Goal: Navigation & Orientation: Find specific page/section

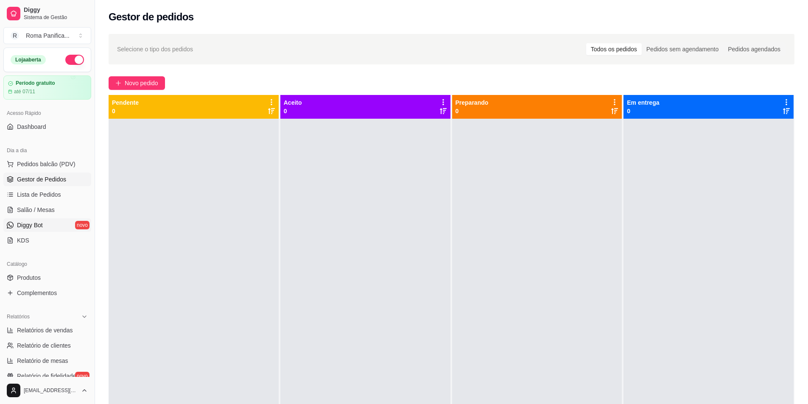
scroll to position [36, 0]
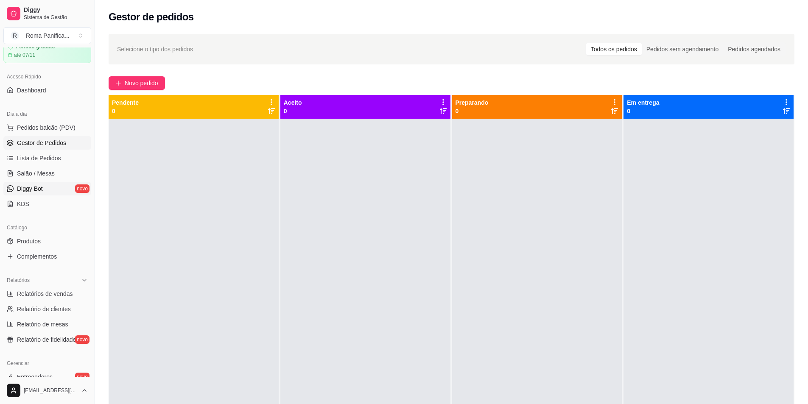
click at [39, 195] on link "Diggy Bot novo" at bounding box center [47, 189] width 88 height 14
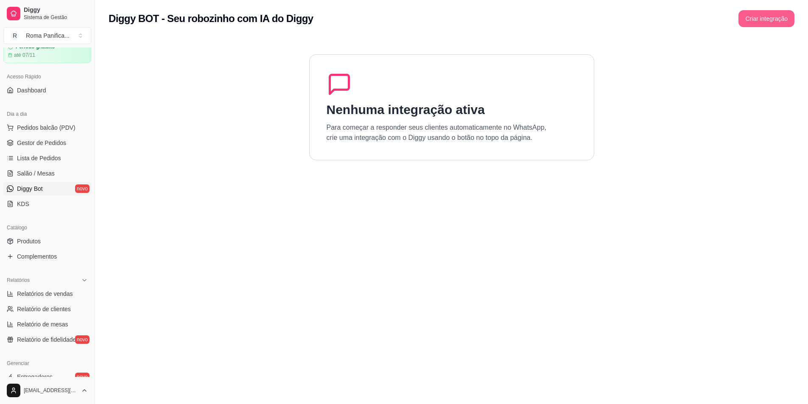
click at [761, 22] on button "Criar integração" at bounding box center [766, 18] width 56 height 17
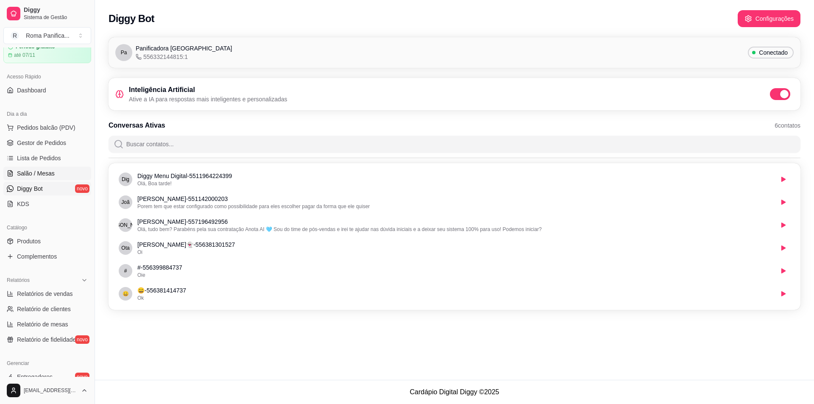
click at [42, 175] on span "Salão / Mesas" at bounding box center [36, 173] width 38 height 8
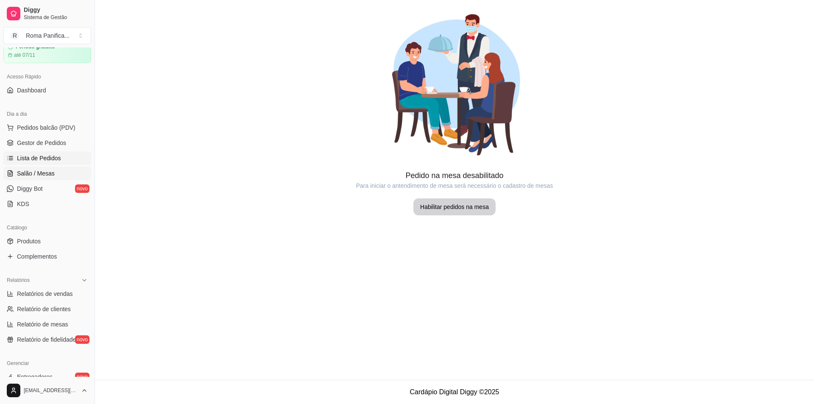
click at [38, 155] on span "Lista de Pedidos" at bounding box center [39, 158] width 44 height 8
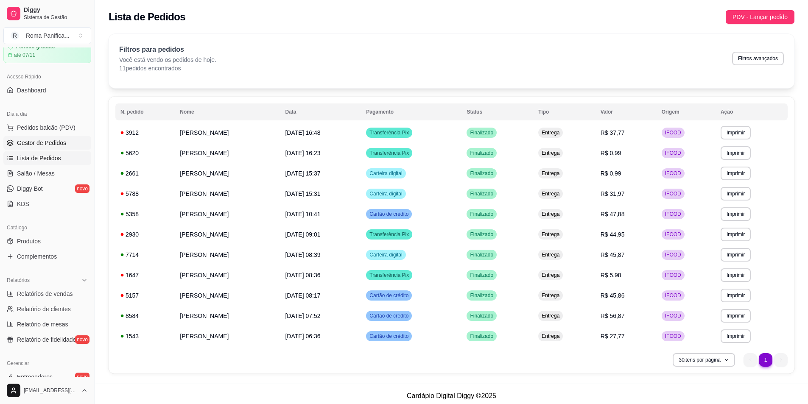
click at [53, 142] on span "Gestor de Pedidos" at bounding box center [41, 143] width 49 height 8
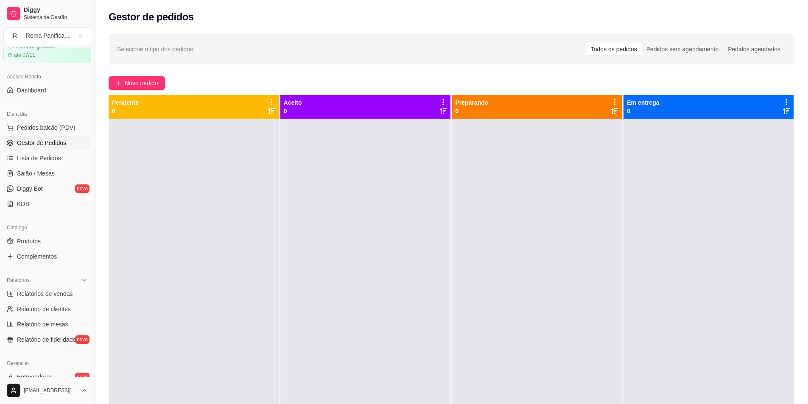
click at [93, 318] on button "Toggle Sidebar" at bounding box center [94, 202] width 7 height 404
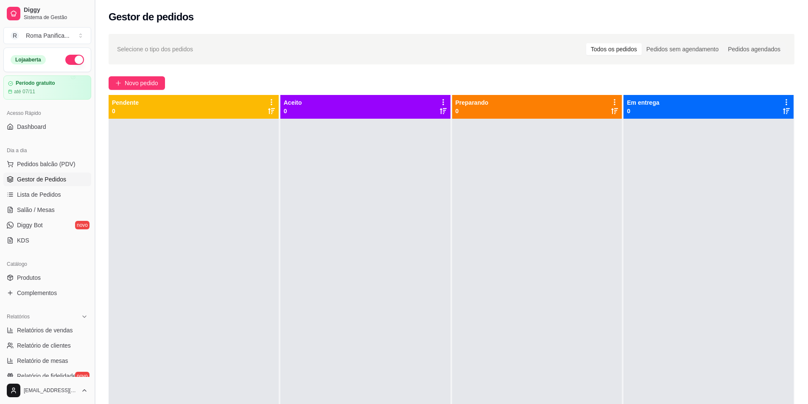
click at [93, 324] on button "Toggle Sidebar" at bounding box center [94, 202] width 7 height 404
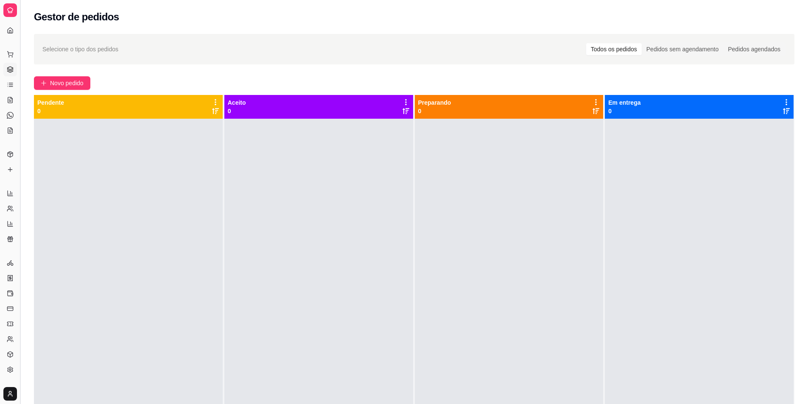
click at [93, 324] on div at bounding box center [128, 321] width 189 height 404
